Goal: Information Seeking & Learning: Learn about a topic

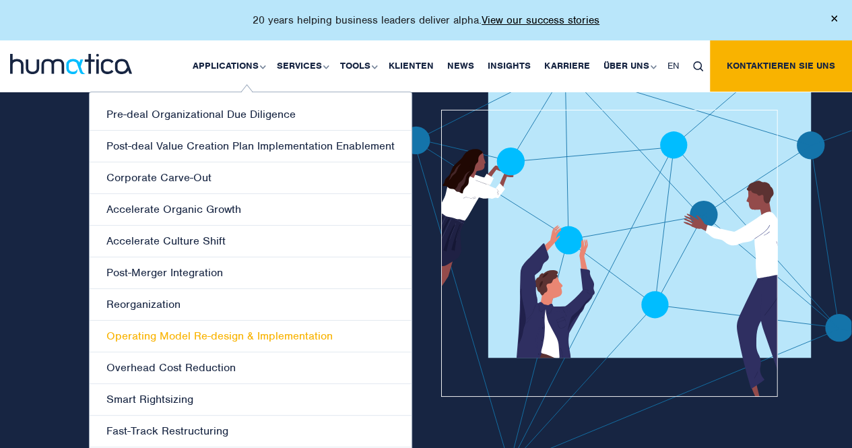
scroll to position [42, 0]
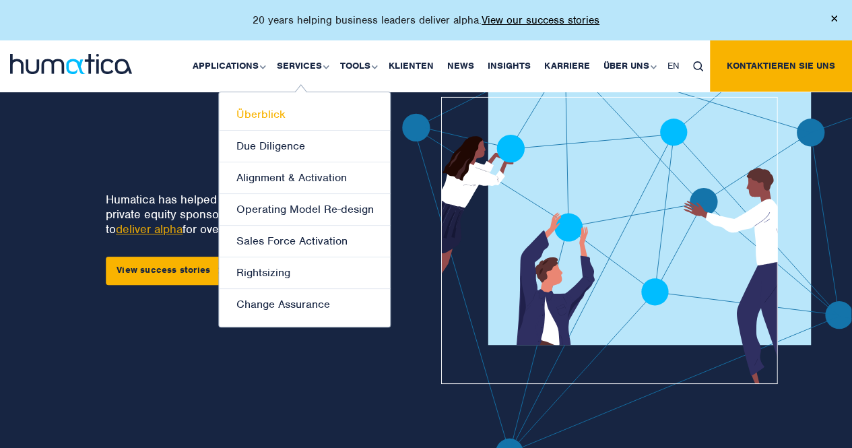
click at [266, 115] on link "Überblick" at bounding box center [304, 115] width 171 height 32
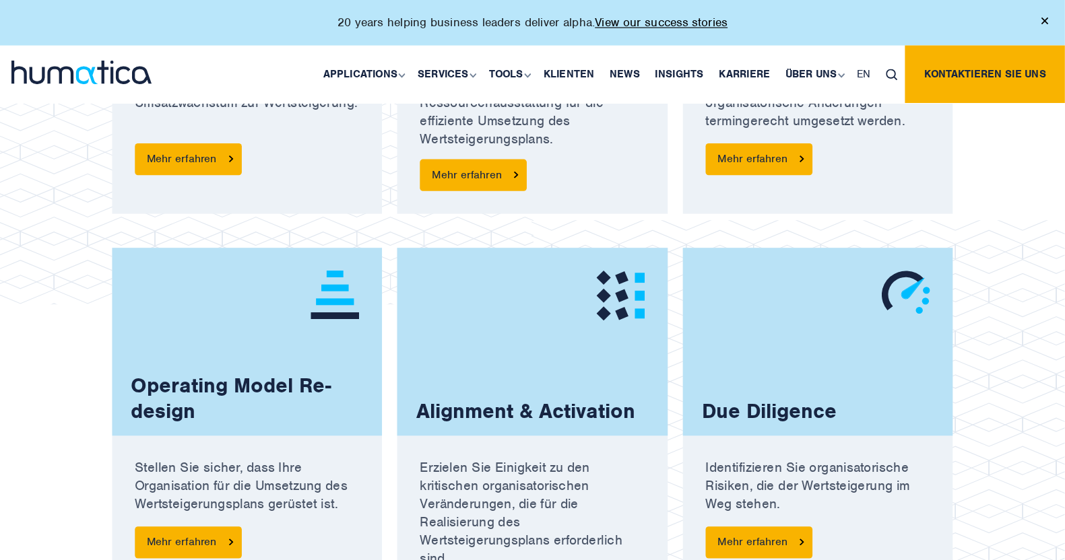
scroll to position [1137, 0]
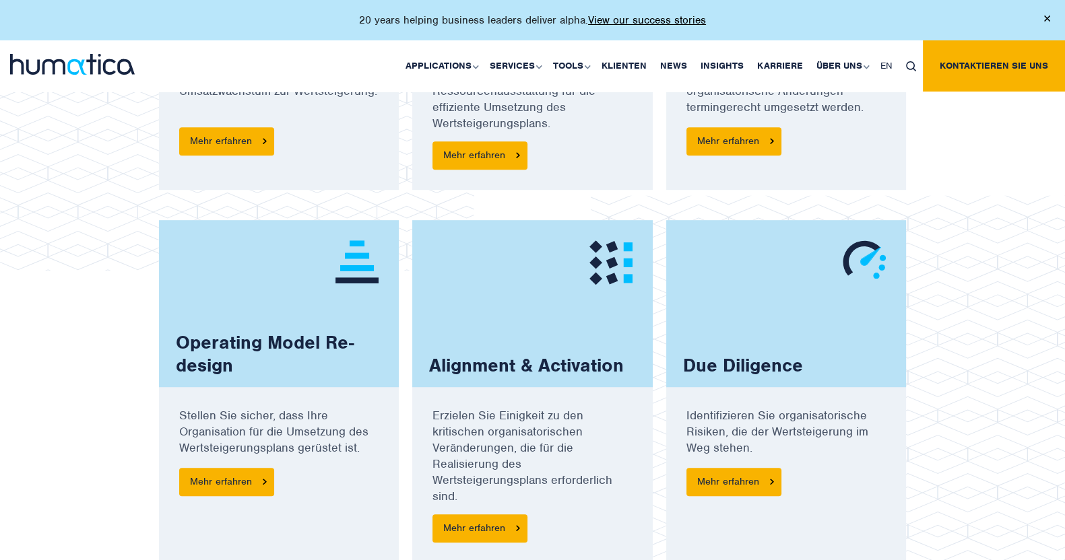
drag, startPoint x: 723, startPoint y: 5, endPoint x: 560, endPoint y: 199, distance: 253.8
click at [560, 199] on div "Rightsizing Erzielen Sie optimale Ressourcenausstattung für die effiziente Umse…" at bounding box center [532, 49] width 254 height 341
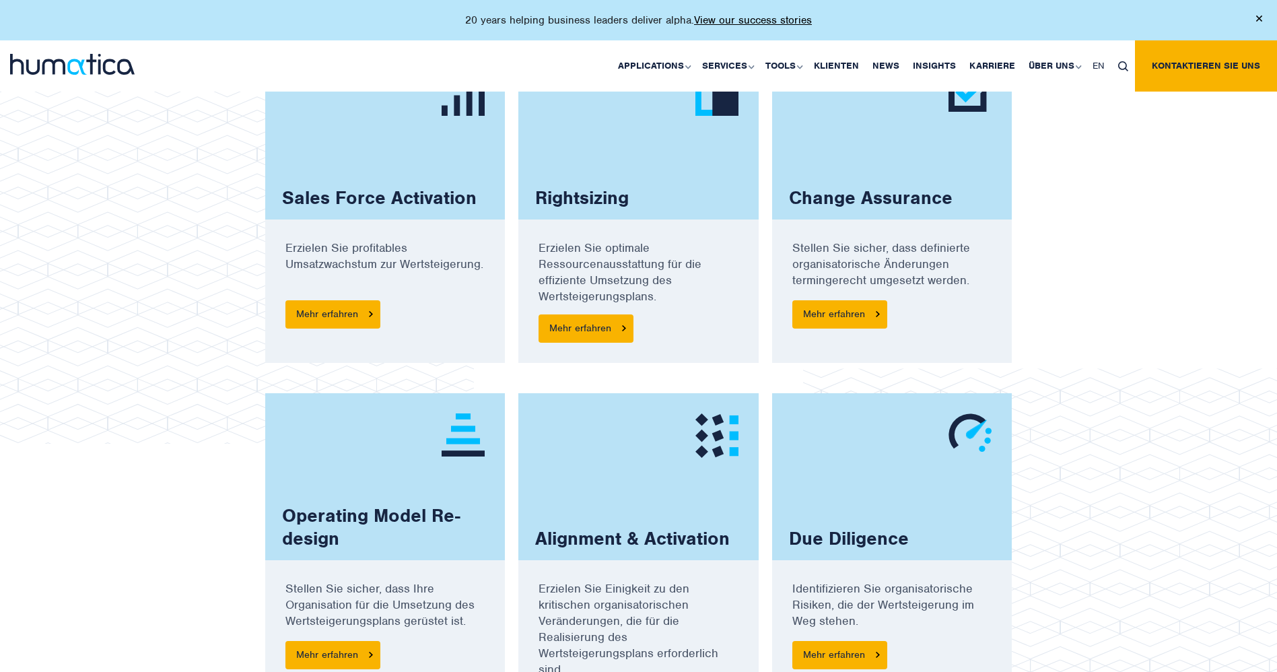
scroll to position [963, 0]
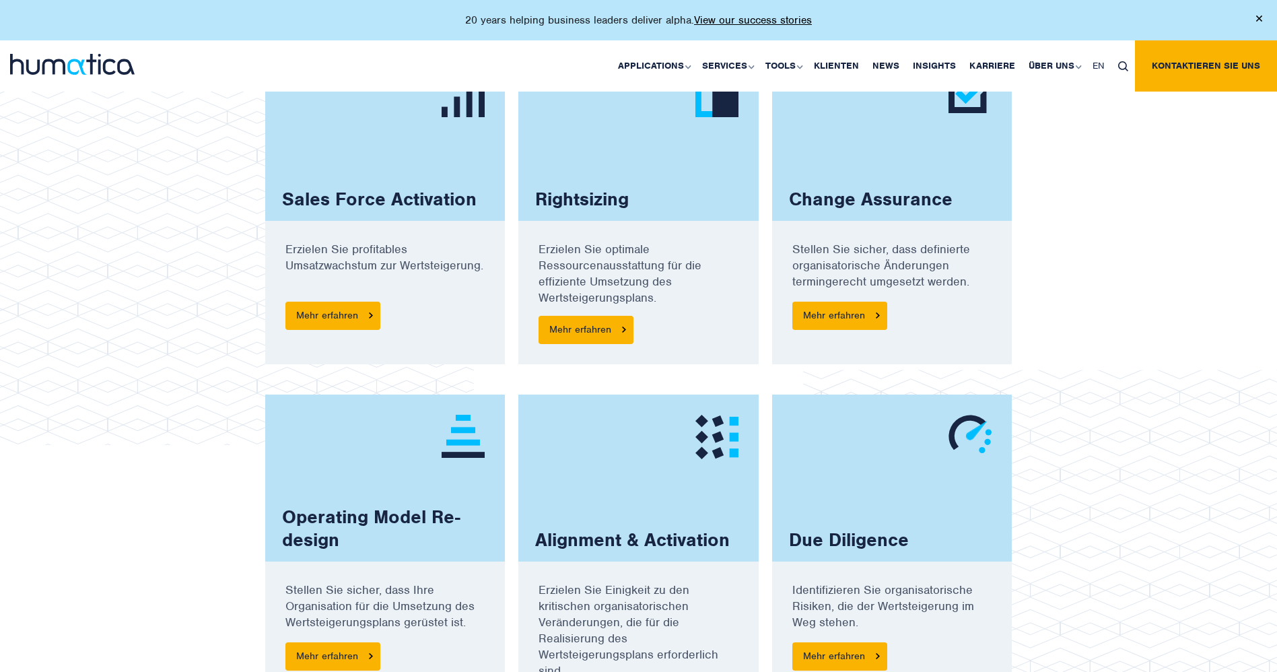
drag, startPoint x: 1002, startPoint y: 1, endPoint x: 145, endPoint y: 382, distance: 938.0
click at [145, 382] on img at bounding box center [237, 247] width 474 height 396
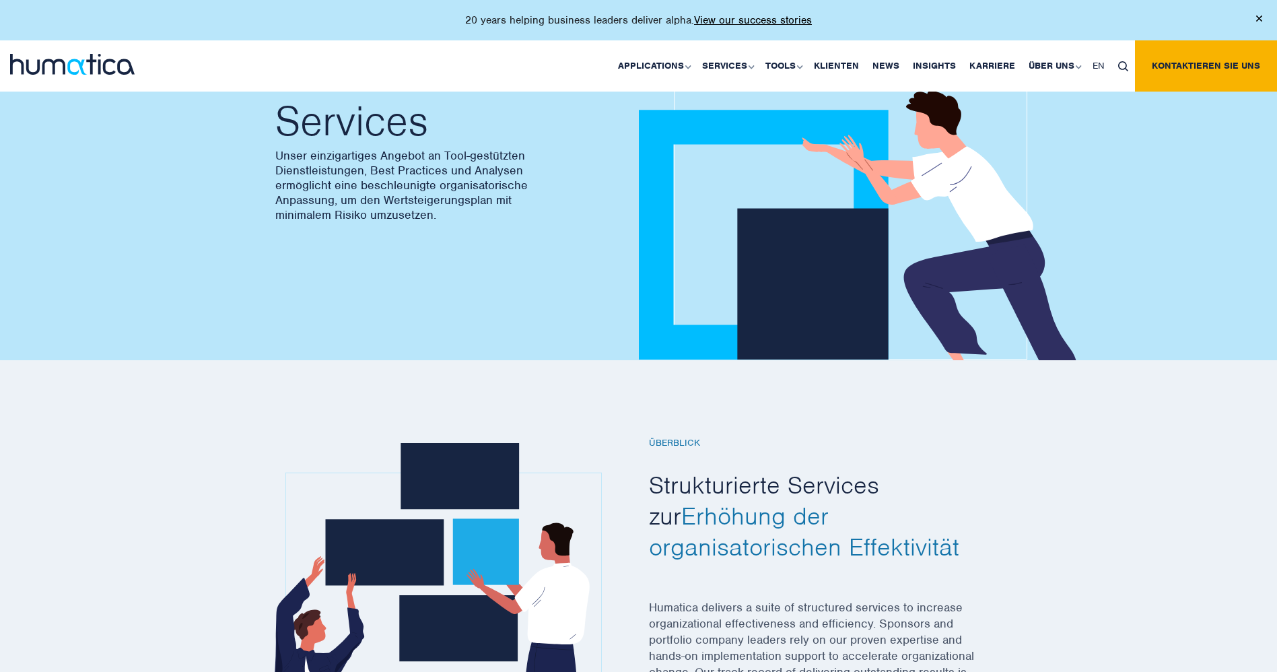
scroll to position [5, 0]
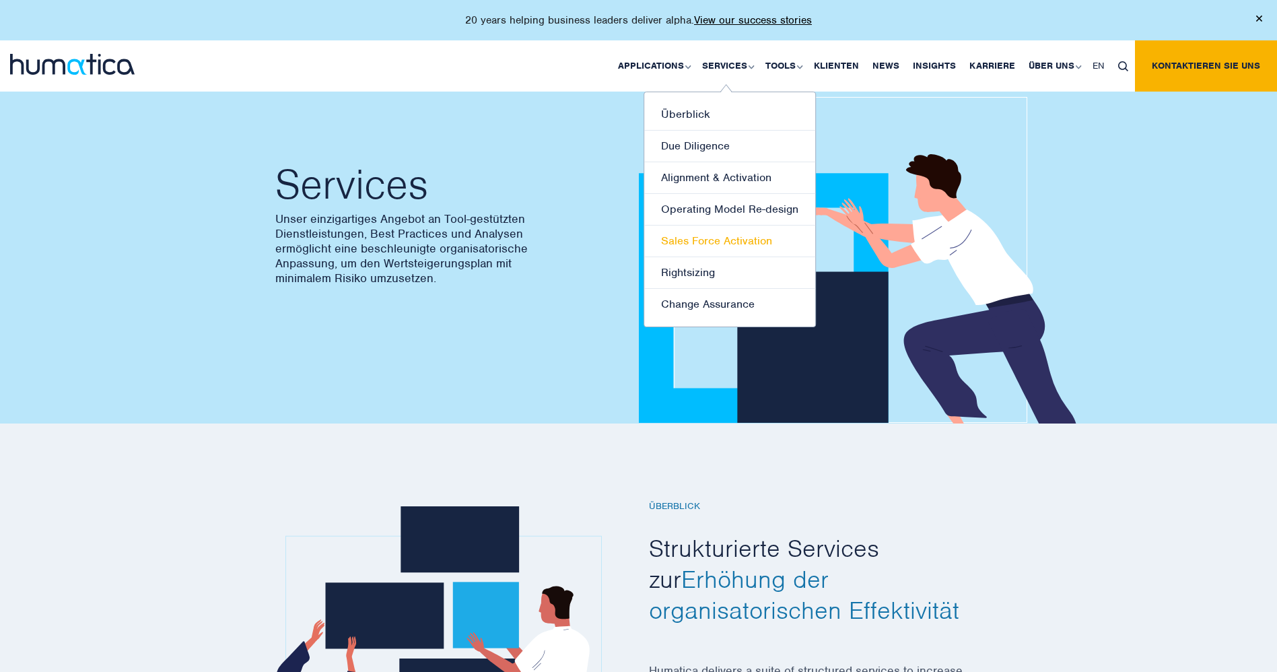
click at [729, 238] on link "Sales Force Activation" at bounding box center [729, 242] width 171 height 32
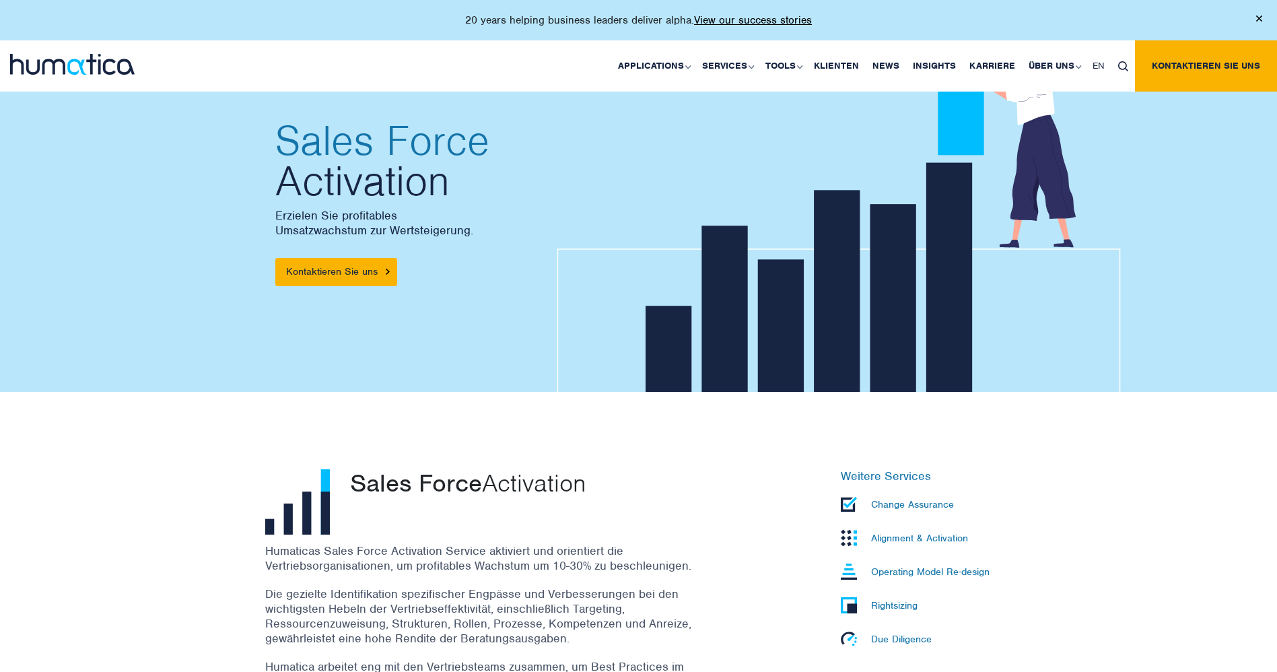
scroll to position [38, 0]
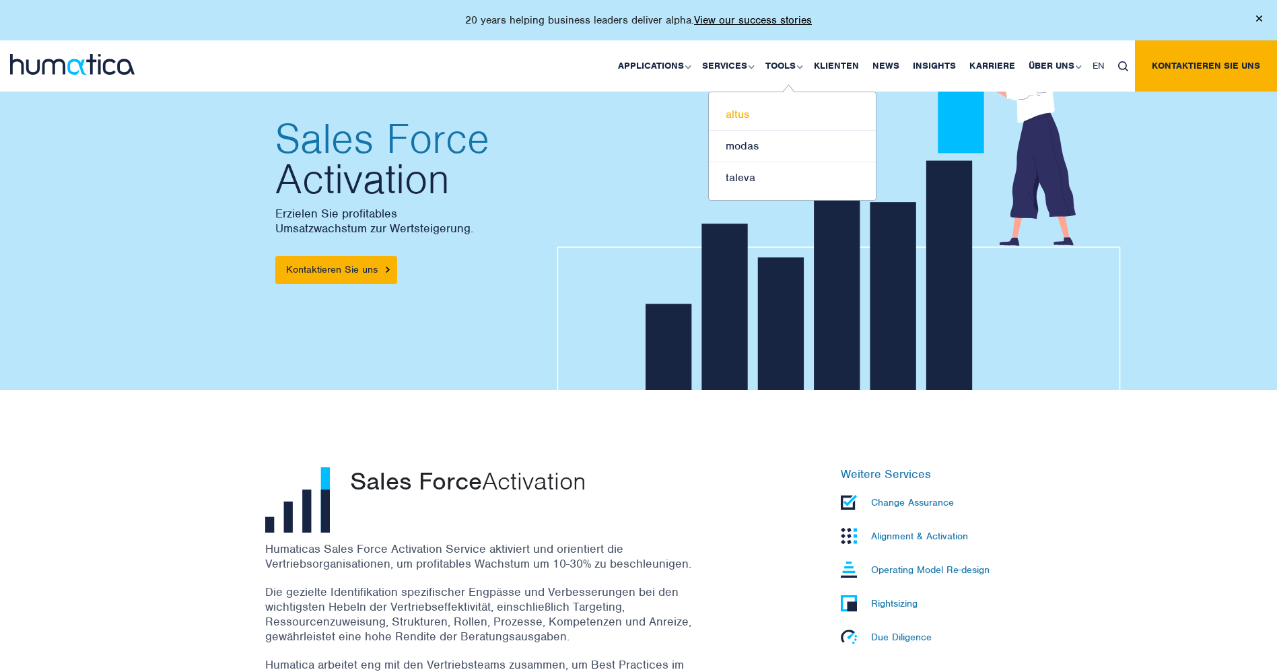
click at [739, 112] on link "altus" at bounding box center [792, 115] width 167 height 32
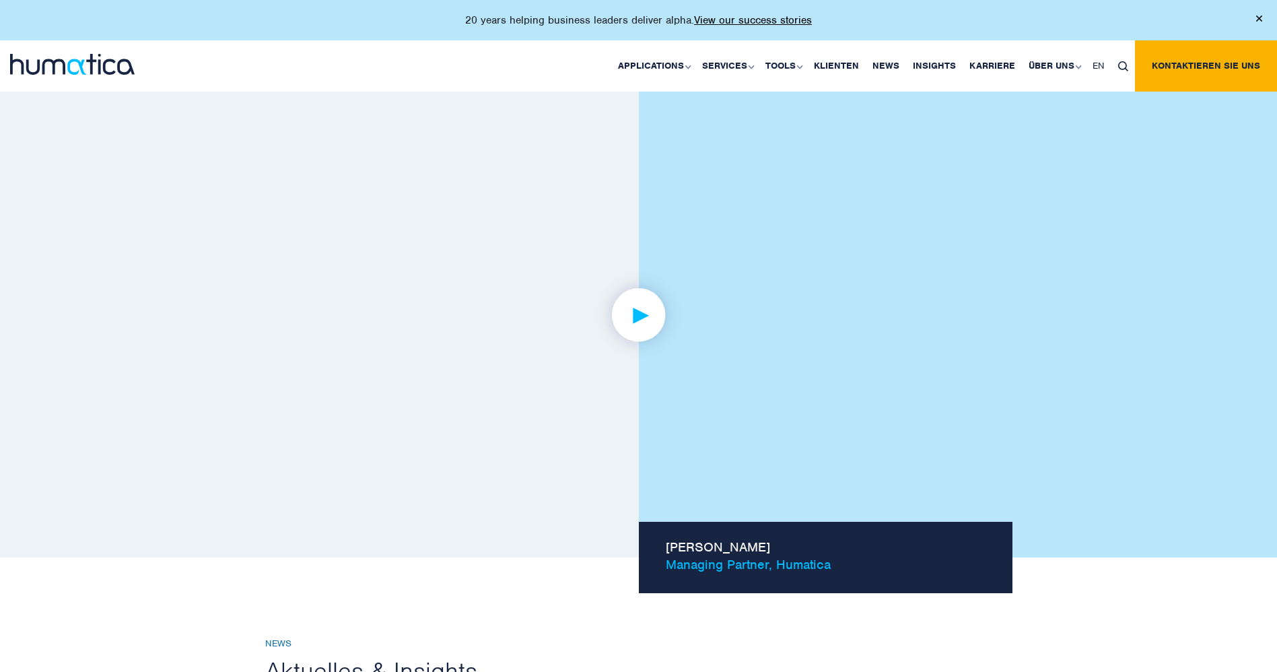
scroll to position [1030, 0]
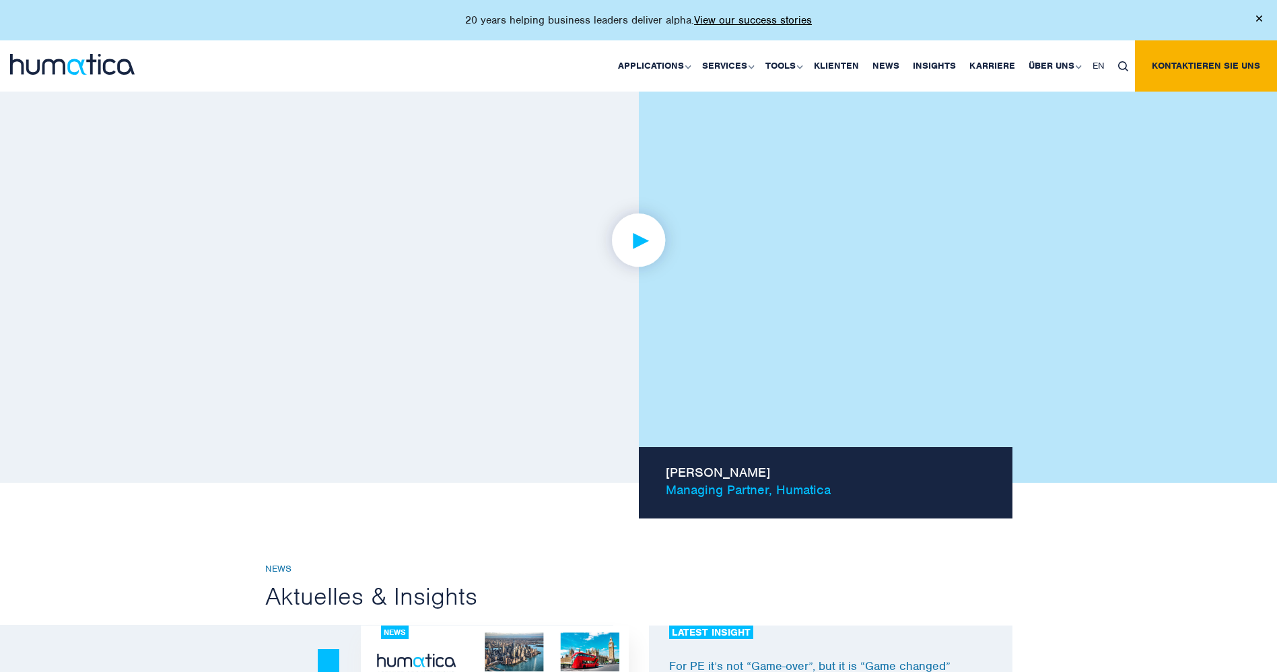
click at [628, 251] on img at bounding box center [638, 240] width 104 height 104
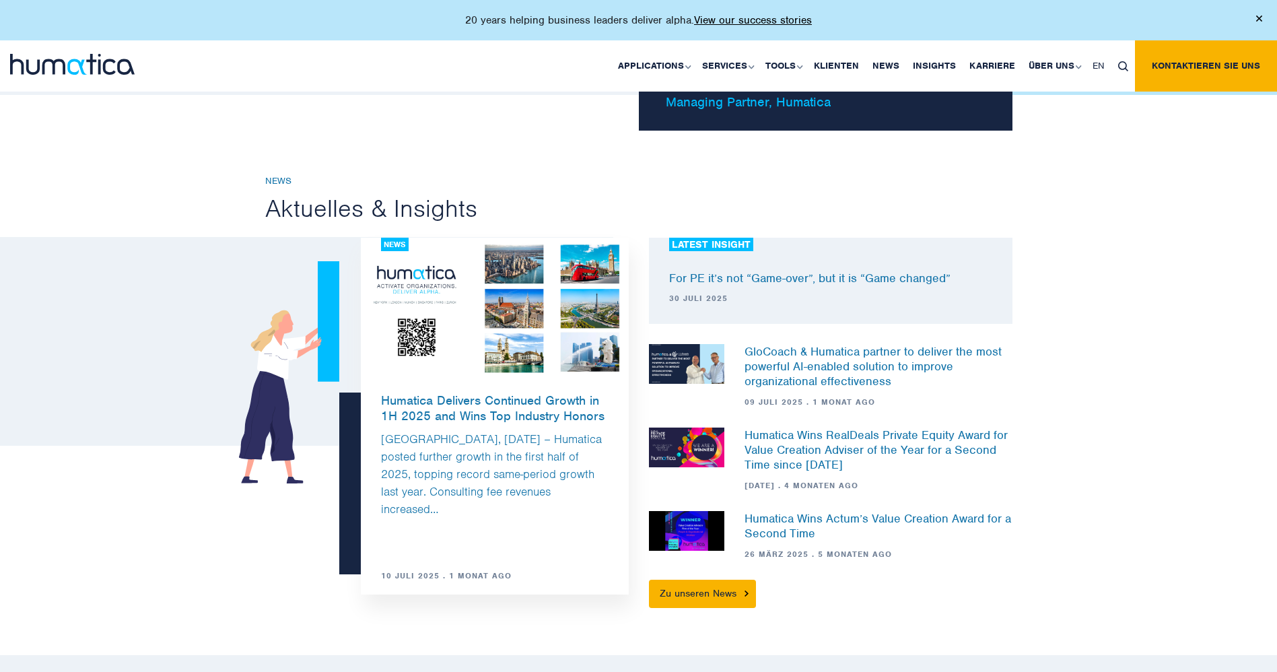
scroll to position [1390, 0]
